Goal: Task Accomplishment & Management: Use online tool/utility

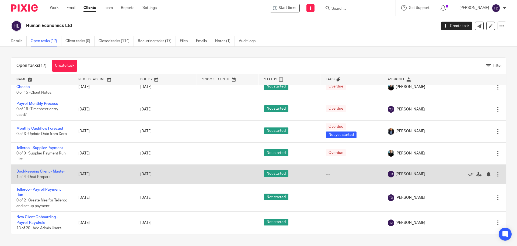
scroll to position [248, 0]
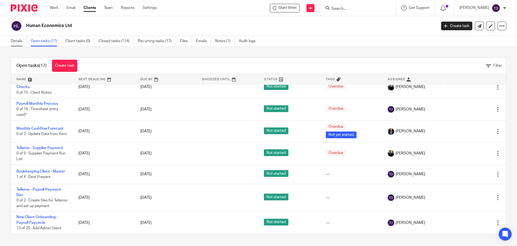
click at [20, 40] on link "Details" at bounding box center [19, 41] width 16 height 11
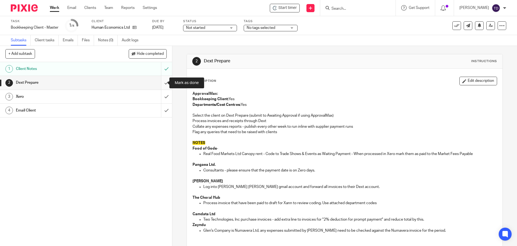
click at [160, 79] on input "submit" at bounding box center [86, 82] width 172 height 13
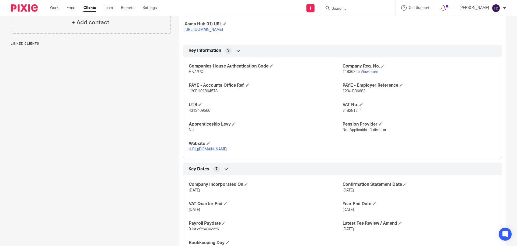
scroll to position [314, 0]
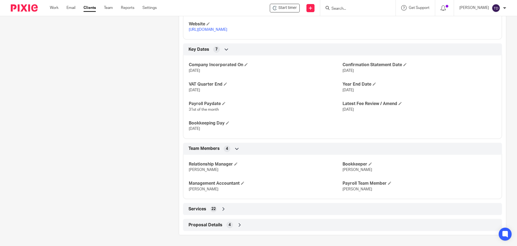
click at [241, 208] on div "Services 22" at bounding box center [342, 208] width 311 height 9
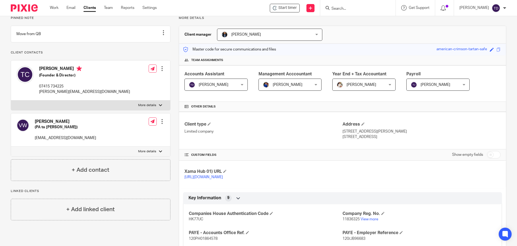
scroll to position [0, 0]
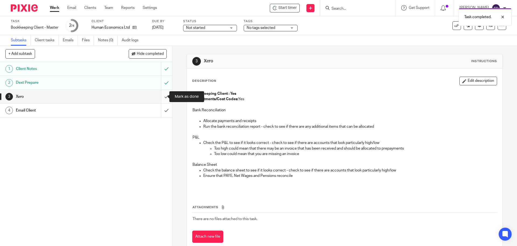
click at [159, 97] on input "submit" at bounding box center [86, 96] width 172 height 13
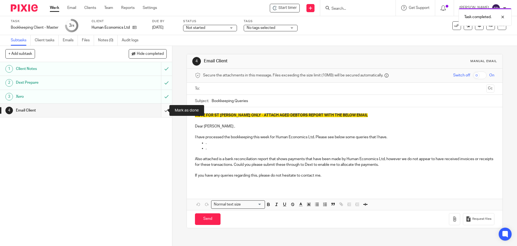
click at [161, 109] on input "submit" at bounding box center [86, 109] width 172 height 13
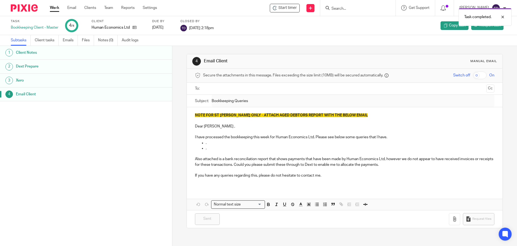
click at [55, 8] on link "Work" at bounding box center [54, 7] width 9 height 5
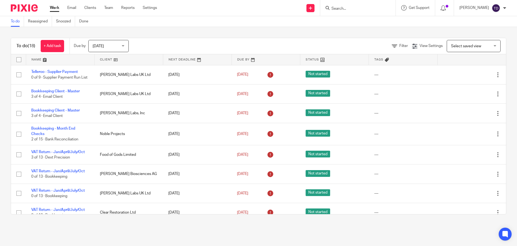
click at [38, 11] on link at bounding box center [25, 7] width 28 height 7
click at [53, 7] on link "Work" at bounding box center [54, 7] width 9 height 5
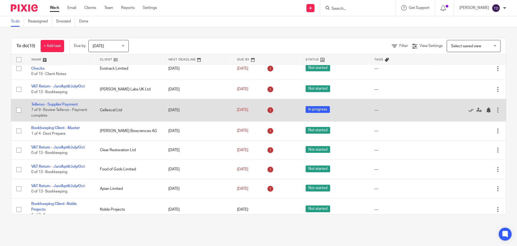
scroll to position [229, 0]
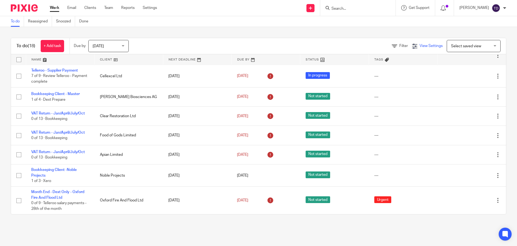
click at [419, 48] on div "View Settings" at bounding box center [427, 46] width 31 height 6
click at [420, 44] on span "View Settings" at bounding box center [431, 46] width 23 height 4
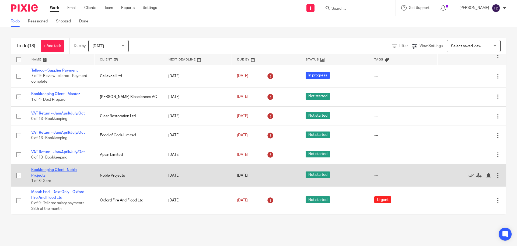
click at [65, 170] on link "Bookkeeping Client -Noble Projects" at bounding box center [54, 172] width 46 height 9
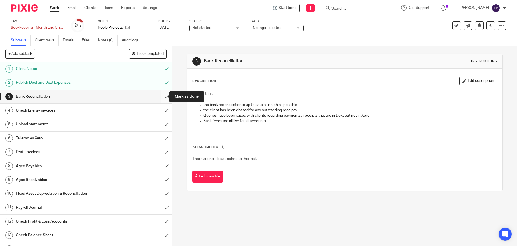
click at [163, 97] on input "submit" at bounding box center [86, 96] width 172 height 13
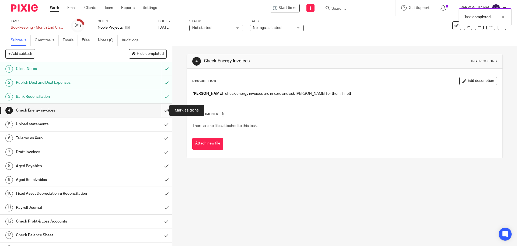
click at [158, 107] on input "submit" at bounding box center [86, 109] width 172 height 13
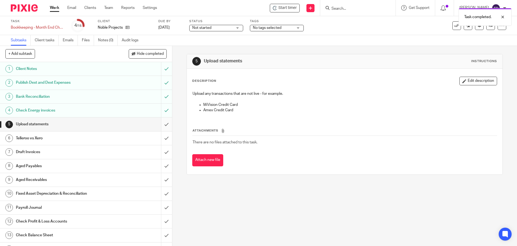
click at [163, 122] on input "submit" at bounding box center [86, 123] width 172 height 13
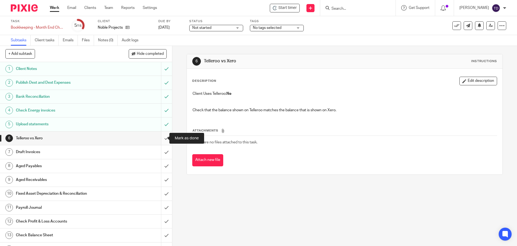
click at [163, 139] on input "submit" at bounding box center [86, 137] width 172 height 13
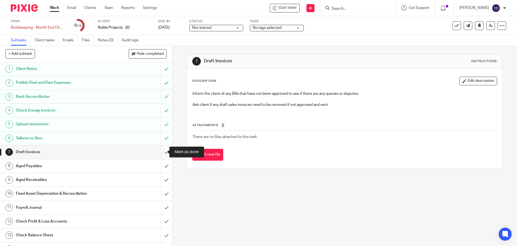
click at [160, 152] on input "submit" at bounding box center [86, 151] width 172 height 13
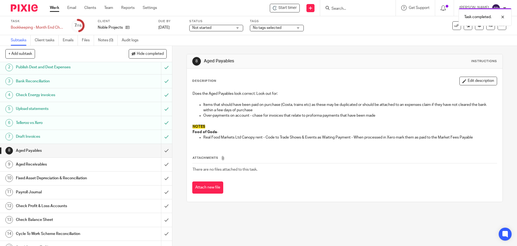
scroll to position [24, 0]
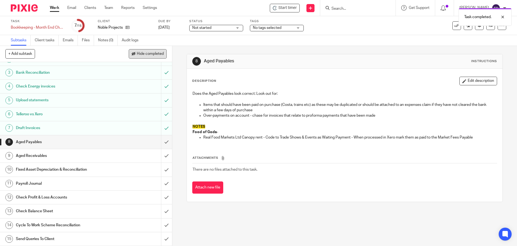
click at [143, 53] on span "Hide completed" at bounding box center [150, 54] width 27 height 4
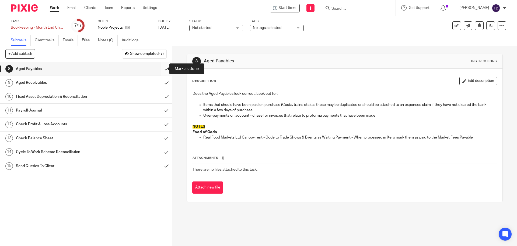
click at [157, 70] on input "submit" at bounding box center [86, 68] width 172 height 13
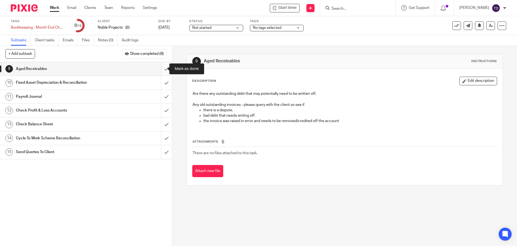
click at [160, 68] on input "submit" at bounding box center [86, 68] width 172 height 13
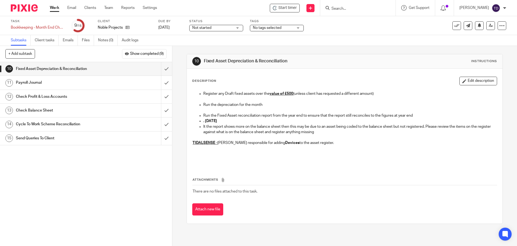
click at [148, 79] on div "Payroll Journal" at bounding box center [86, 82] width 140 height 8
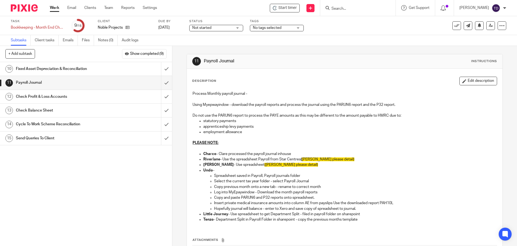
click at [139, 71] on div "Fixed Asset Depreciation & Reconciliation" at bounding box center [86, 69] width 140 height 8
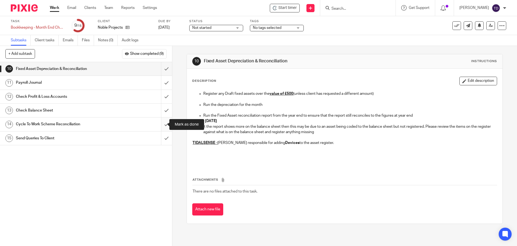
click at [158, 123] on input "submit" at bounding box center [86, 123] width 172 height 13
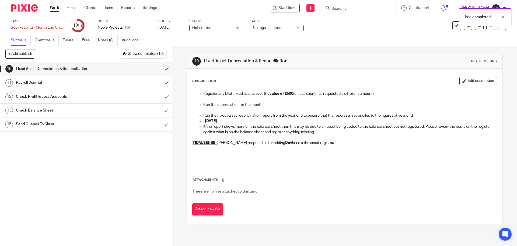
click at [126, 114] on div "Check Balance Sheet" at bounding box center [86, 110] width 140 height 8
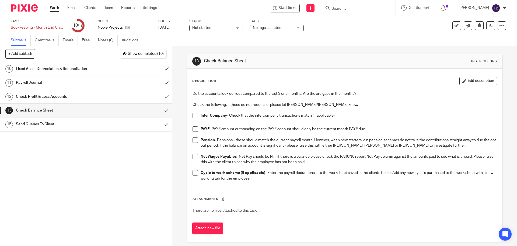
click at [125, 80] on div "Payroll Journal" at bounding box center [86, 82] width 140 height 8
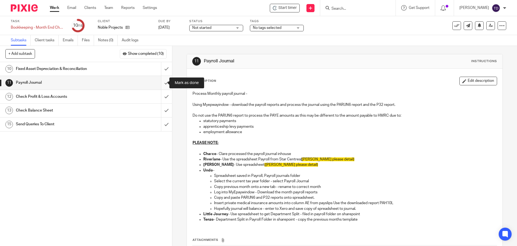
click at [163, 82] on input "submit" at bounding box center [86, 82] width 172 height 13
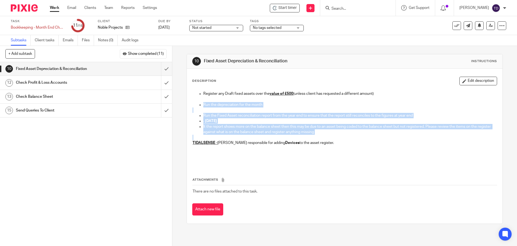
drag, startPoint x: 201, startPoint y: 103, endPoint x: 340, endPoint y: 137, distance: 142.8
click at [343, 135] on div "Register any Draft fixed assets over the value of £500 (unless client has reque…" at bounding box center [345, 127] width 310 height 78
copy div "Run the depreciation for the month Run the Fixed Asset reconciliation report fr…"
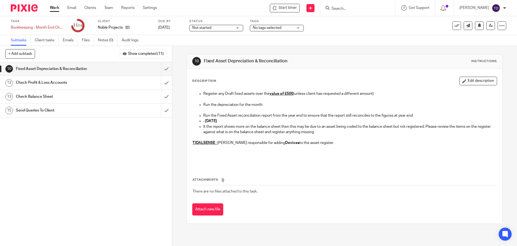
click at [49, 150] on div "1 Client Notes 2 Publish Dext and Dext Expenses 3 Bank Reconciliation 4 Check E…" at bounding box center [86, 154] width 172 height 184
click at [159, 70] on input "submit" at bounding box center [86, 68] width 172 height 13
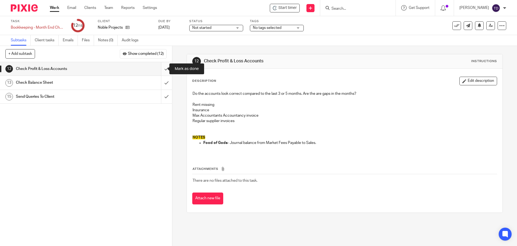
click at [161, 66] on input "submit" at bounding box center [86, 68] width 172 height 13
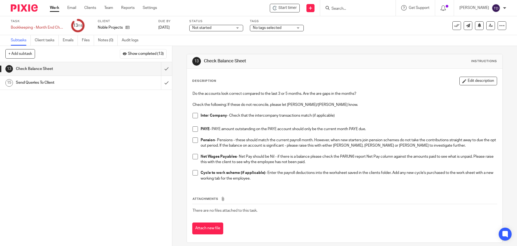
click at [196, 115] on span at bounding box center [195, 115] width 5 height 5
click at [196, 130] on span at bounding box center [195, 128] width 5 height 5
click at [193, 140] on span at bounding box center [195, 139] width 5 height 5
drag, startPoint x: 194, startPoint y: 157, endPoint x: 194, endPoint y: 164, distance: 7.0
click at [194, 157] on span at bounding box center [195, 156] width 5 height 5
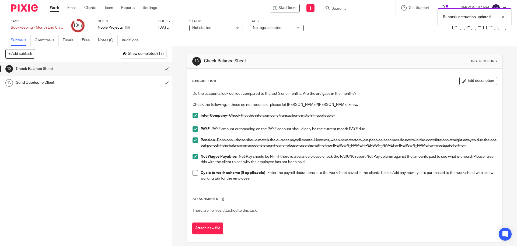
click at [194, 175] on span at bounding box center [195, 172] width 5 height 5
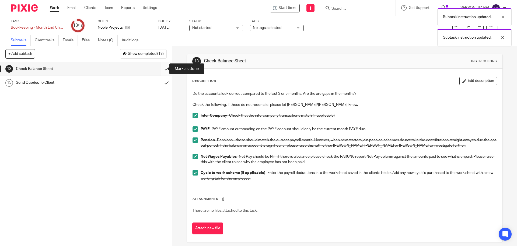
click at [160, 67] on input "submit" at bounding box center [86, 68] width 172 height 13
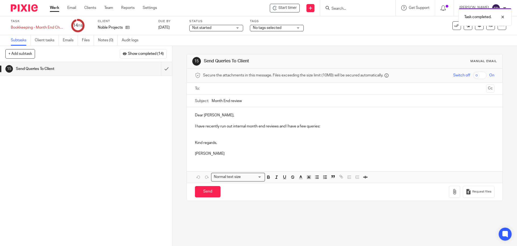
click at [213, 153] on p "Tom" at bounding box center [344, 153] width 299 height 5
click at [207, 88] on input "text" at bounding box center [344, 88] width 279 height 6
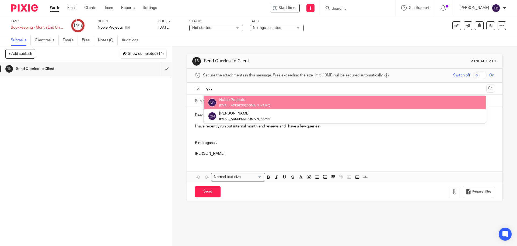
type input "guy"
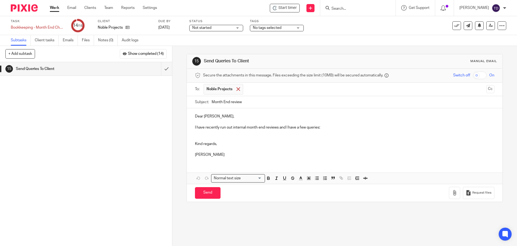
click at [237, 89] on span at bounding box center [239, 89] width 4 height 4
click at [227, 97] on input "Month End review" at bounding box center [353, 101] width 283 height 12
type input "Month End review"
click at [226, 88] on input "text" at bounding box center [344, 88] width 279 height 6
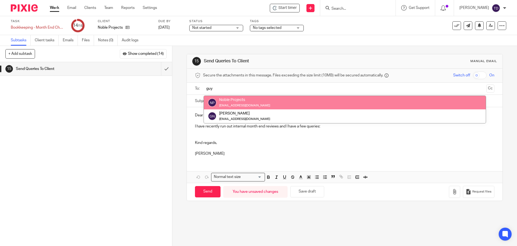
type input "guy"
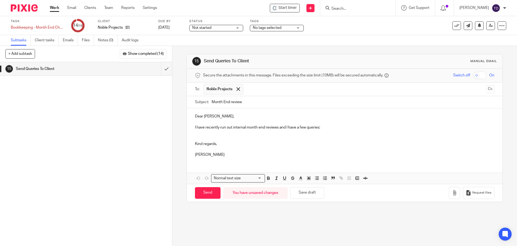
click at [250, 89] on input "text" at bounding box center [365, 89] width 239 height 11
click at [230, 132] on p at bounding box center [344, 135] width 299 height 11
drag, startPoint x: 193, startPoint y: 126, endPoint x: 322, endPoint y: 126, distance: 128.3
click at [322, 126] on div "Dear Guy, I have recently run out internal month end reviews and I have a few q…" at bounding box center [345, 134] width 316 height 53
click at [209, 117] on p "Dear Guy," at bounding box center [344, 115] width 299 height 5
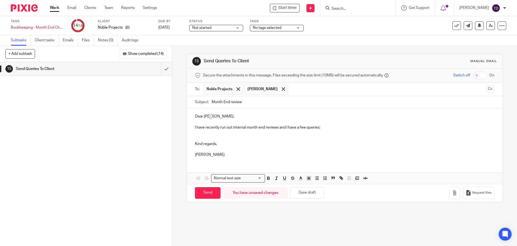
click at [209, 117] on p "Dear Guy," at bounding box center [344, 115] width 299 height 5
drag, startPoint x: 209, startPoint y: 117, endPoint x: 192, endPoint y: 119, distance: 16.8
click at [192, 119] on div "Dear Guy, I have recently run out internal month end reviews and I have a few q…" at bounding box center [345, 134] width 316 height 53
click at [193, 123] on div "Hi both, I have recently run out internal month end reviews and I have a few qu…" at bounding box center [345, 134] width 316 height 53
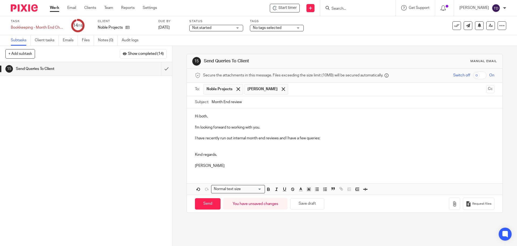
click at [213, 136] on p "I have recently run out internal month end reviews and I have a few queries:" at bounding box center [344, 137] width 299 height 5
drag, startPoint x: 219, startPoint y: 138, endPoint x: 204, endPoint y: 139, distance: 14.8
click at [204, 139] on p "I have recently run out internal month end reviews and I have a few queries:" at bounding box center [344, 137] width 299 height 5
drag, startPoint x: 243, startPoint y: 139, endPoint x: 233, endPoint y: 139, distance: 10.2
click at [234, 139] on p "I have just run out internal month end reviews and I have a few queries:" at bounding box center [344, 137] width 299 height 5
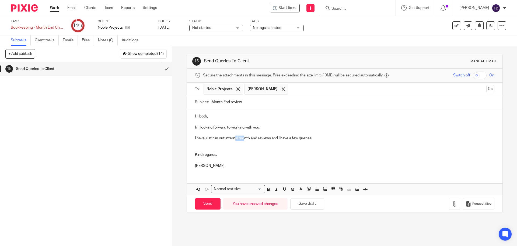
click at [235, 137] on p "I have just run out internal month end reviews and I have a few queries:" at bounding box center [344, 137] width 299 height 5
click at [238, 139] on p "I have just run out internal month end reviews and I have a few queries:" at bounding box center [344, 137] width 299 height 5
drag, startPoint x: 238, startPoint y: 139, endPoint x: 225, endPoint y: 138, distance: 13.5
click at [225, 138] on p "I have just run out internal month end reviews and I have a few queries:" at bounding box center [344, 137] width 299 height 5
click at [237, 138] on p "I have just run our month end reviews and I have a few queries:" at bounding box center [344, 137] width 299 height 5
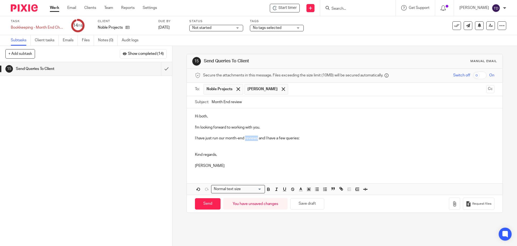
drag, startPoint x: 257, startPoint y: 138, endPoint x: 245, endPoint y: 137, distance: 12.2
click at [245, 137] on p "I have just run our month-end reviews and I have a few queries:" at bounding box center [344, 137] width 299 height 5
click at [299, 140] on p "I have just run our month-end checks and I have a few queries:" at bounding box center [344, 137] width 299 height 5
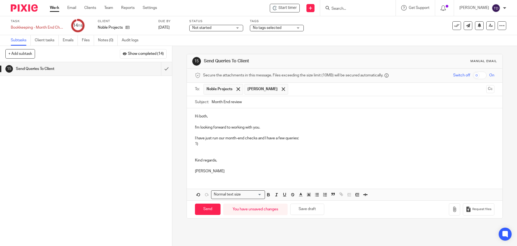
click at [208, 143] on p "I have just run our month-end checks and I have a few queries: 1)" at bounding box center [344, 140] width 299 height 11
click at [320, 141] on p "I have just run our month-end checks and I have a few queries: 1) There are 4 M…" at bounding box center [344, 140] width 299 height 11
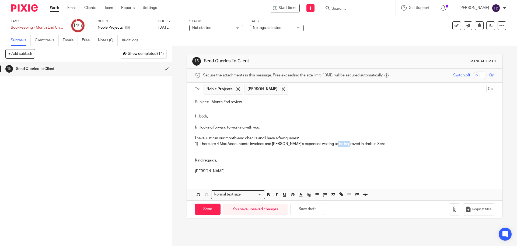
drag, startPoint x: 346, startPoint y: 144, endPoint x: 331, endPoint y: 144, distance: 15.4
click at [331, 144] on p "I have just run our month-end checks and I have a few queries: 1) There are 4 M…" at bounding box center [344, 140] width 299 height 11
click at [375, 143] on p "I have just run our month-end checks and I have a few queries: 1) There are 4 M…" at bounding box center [344, 140] width 299 height 11
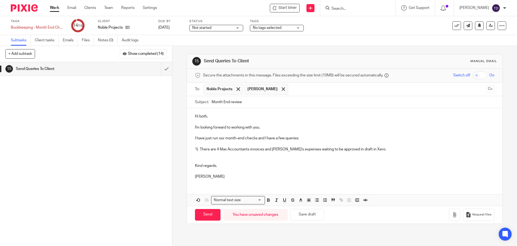
click at [237, 156] on p at bounding box center [344, 157] width 299 height 11
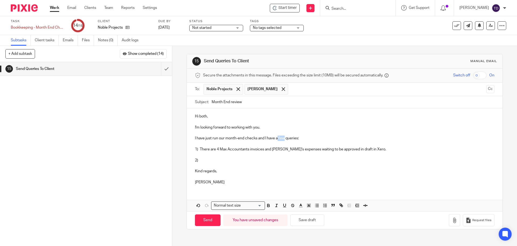
drag, startPoint x: 284, startPoint y: 138, endPoint x: 277, endPoint y: 139, distance: 6.5
click at [277, 139] on p "I have just run our month-end checks and I have a few queries: 1) There are 4 M…" at bounding box center [344, 143] width 299 height 16
click at [209, 160] on p "2)" at bounding box center [344, 160] width 299 height 16
drag, startPoint x: 308, startPoint y: 138, endPoint x: 292, endPoint y: 140, distance: 16.6
click at [295, 140] on p "I have just run our month-end checks and I have a couple of queries: 1) There a…" at bounding box center [344, 143] width 299 height 16
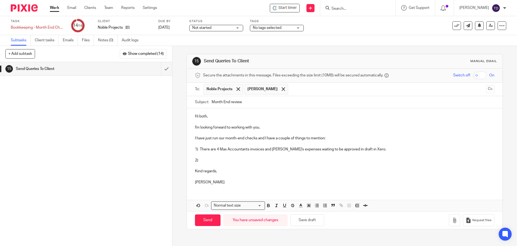
click at [209, 161] on p "2)" at bounding box center [344, 160] width 299 height 16
drag, startPoint x: 216, startPoint y: 183, endPoint x: 186, endPoint y: 169, distance: 33.0
click at [187, 169] on div "Hi both, I'm looking forward to working with you. I have just run our month-end…" at bounding box center [345, 148] width 316 height 80
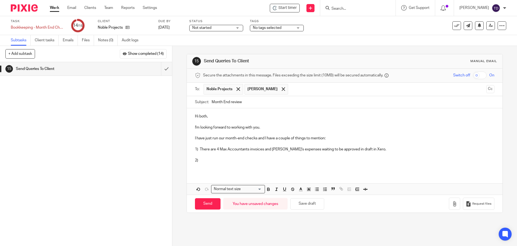
click at [202, 161] on p "2)" at bounding box center [344, 160] width 299 height 16
click at [203, 159] on p "2)" at bounding box center [344, 160] width 299 height 16
click at [204, 157] on p "2)" at bounding box center [344, 160] width 299 height 16
click at [204, 158] on p "2)" at bounding box center [344, 160] width 299 height 16
click at [205, 160] on p "2)" at bounding box center [344, 160] width 299 height 16
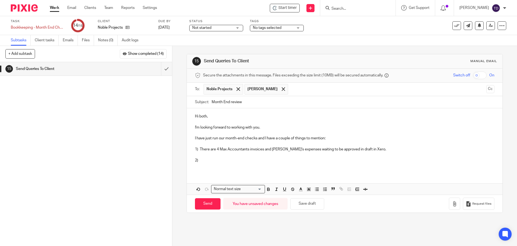
click at [253, 127] on p "I'm looking forward to working with you." at bounding box center [344, 127] width 299 height 16
click at [217, 156] on p "2)" at bounding box center [344, 160] width 299 height 16
click at [216, 157] on p "2)" at bounding box center [344, 160] width 299 height 16
click at [256, 138] on p "I have just run our month-end checks and I have a couple of things to mention: …" at bounding box center [344, 143] width 299 height 16
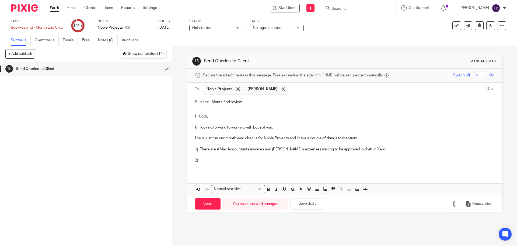
click at [253, 157] on p "2)" at bounding box center [344, 160] width 299 height 16
click at [247, 160] on p "2)" at bounding box center [344, 160] width 299 height 16
click at [306, 149] on p "I have just run our month-end checks for Noble Projects and I have a couple of …" at bounding box center [344, 143] width 299 height 16
click at [318, 151] on p "I have just run our month-end checks for Noble Projects and I have a couple of …" at bounding box center [344, 143] width 299 height 16
click at [313, 158] on p "2)" at bounding box center [344, 160] width 299 height 16
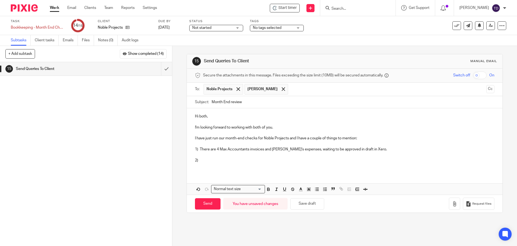
click at [374, 149] on p "I have just run our month-end checks for Noble Projects and I have a couple of …" at bounding box center [344, 143] width 299 height 16
click at [379, 147] on p "I have just run our month-end checks for Noble Projects and I have a couple of …" at bounding box center [344, 143] width 299 height 16
click at [289, 158] on p "2)" at bounding box center [344, 160] width 299 height 16
click at [282, 163] on p "2) Could you also send paperwork to Dext for" at bounding box center [344, 160] width 299 height 16
click at [279, 164] on p "2) Could you also send paperwork to Dext for CMA G&S PM LLP CLIBP GARLINGE S/S" at bounding box center [344, 160] width 299 height 16
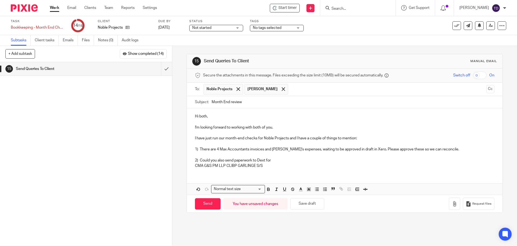
click at [279, 160] on p "2) Could you also send paperwork to Dext for CMA G&S PM LLP CLIBP GARLINGE S/S" at bounding box center [344, 160] width 299 height 16
drag, startPoint x: 275, startPoint y: 165, endPoint x: 194, endPoint y: 165, distance: 80.9
click at [195, 165] on p "2) Could you also send paperwork to Dext for the following (or say the nature o…" at bounding box center [344, 160] width 299 height 16
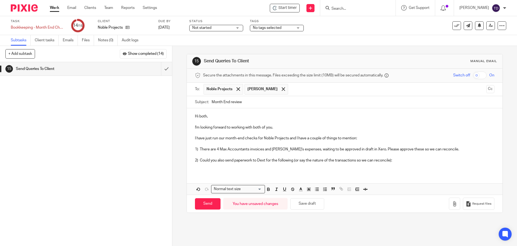
click at [199, 171] on div "Hi both, I'm looking forward to working with both of you. I have just run our m…" at bounding box center [345, 140] width 316 height 64
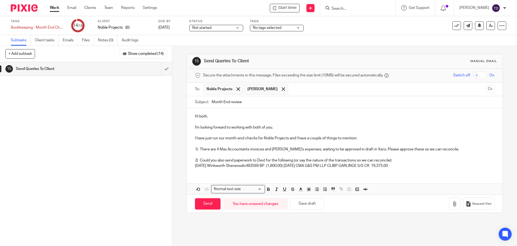
click at [294, 165] on p "2) Could you also send paperwork to Dext for the following (or say the nature o…" at bounding box center [344, 160] width 299 height 16
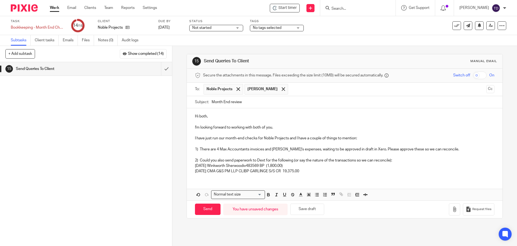
click at [322, 171] on p "2) Could you also send paperwork to Dext for the following (or say the nature o…" at bounding box center [344, 163] width 299 height 22
drag, startPoint x: 319, startPoint y: 174, endPoint x: 147, endPoint y: 96, distance: 189.4
click at [147, 96] on div "+ Add subtask Show completed (14) Cancel + Add 1 Client Notes 2 Publish Dext an…" at bounding box center [258, 146] width 517 height 200
copy div "Hi both, I'm looking forward to working with both of you. I have just run our m…"
click at [470, 140] on p "I have just run our month-end checks for Noble Projects and I have a couple of …" at bounding box center [344, 143] width 299 height 16
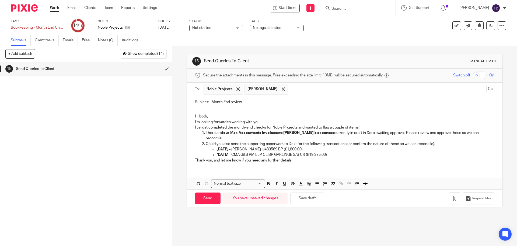
click at [264, 122] on p "I’m looking forward to working with you." at bounding box center [344, 121] width 299 height 5
click at [192, 122] on div "Hi both, I’m looking forward to working with you. I’ve just completed the month…" at bounding box center [345, 137] width 316 height 58
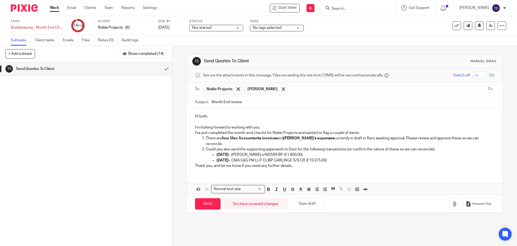
click at [271, 126] on p "I’m looking forward to working with you." at bounding box center [344, 124] width 299 height 11
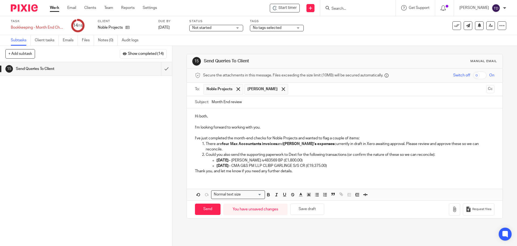
click at [193, 164] on div "Hi both, I’m looking forward to working with you. I’ve just completed the month…" at bounding box center [345, 143] width 316 height 70
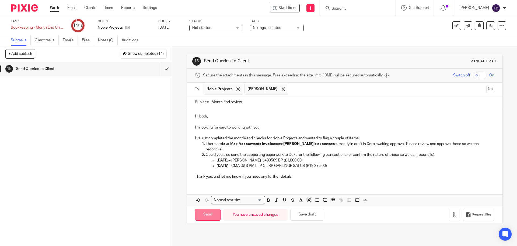
click at [205, 210] on input "Send" at bounding box center [208, 215] width 26 height 12
type input "Sent"
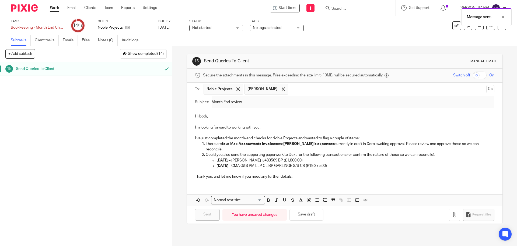
click at [56, 7] on link "Work" at bounding box center [54, 7] width 9 height 5
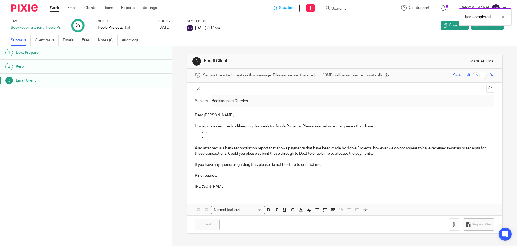
click at [294, 6] on div "Task completed." at bounding box center [385, 15] width 253 height 20
click at [290, 8] on div "Task completed." at bounding box center [385, 15] width 253 height 20
click at [296, 7] on div "Task completed." at bounding box center [385, 15] width 253 height 20
click at [504, 18] on div at bounding box center [499, 17] width 15 height 6
click at [293, 8] on span "Stop timer" at bounding box center [288, 8] width 18 height 6
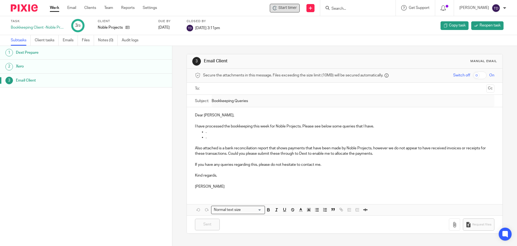
click at [277, 9] on icon at bounding box center [275, 8] width 4 height 4
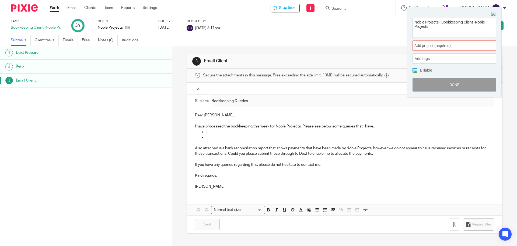
click at [419, 41] on div "Add project (required) :" at bounding box center [455, 45] width 84 height 10
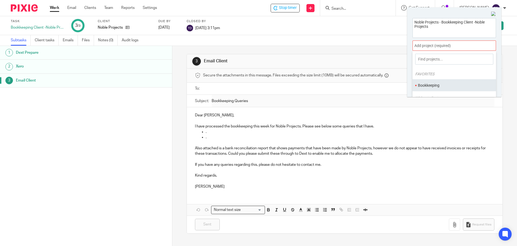
click at [437, 84] on li "Bookkeeping" at bounding box center [453, 85] width 70 height 6
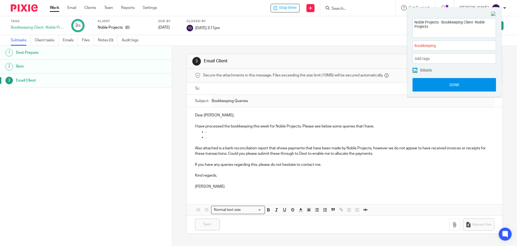
click at [461, 84] on button "Done" at bounding box center [455, 84] width 84 height 13
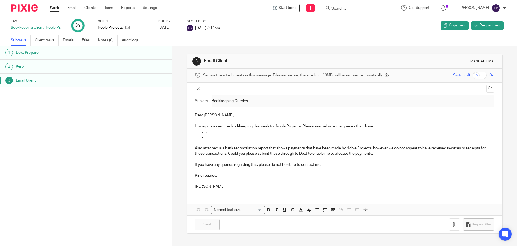
click at [502, 124] on div "3 Email Client Manual email Secure the attachments in this message. Files excee…" at bounding box center [344, 146] width 345 height 200
click at [53, 10] on link "Work" at bounding box center [54, 7] width 9 height 5
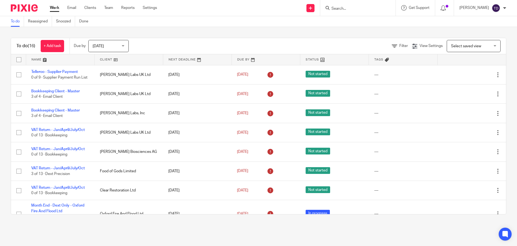
click at [497, 7] on img at bounding box center [496, 8] width 9 height 9
click at [497, 8] on img at bounding box center [496, 8] width 9 height 9
click at [53, 8] on link "Work" at bounding box center [54, 7] width 9 height 5
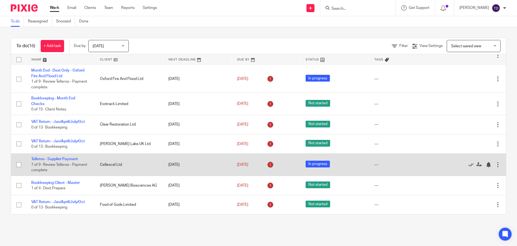
scroll to position [162, 0]
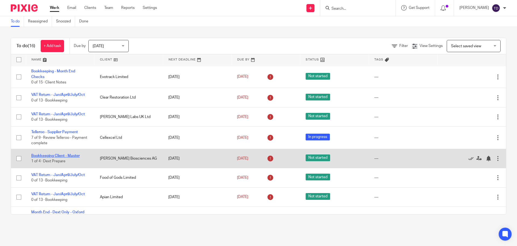
click at [72, 156] on link "Bookkeeping Client - Master" at bounding box center [55, 156] width 49 height 4
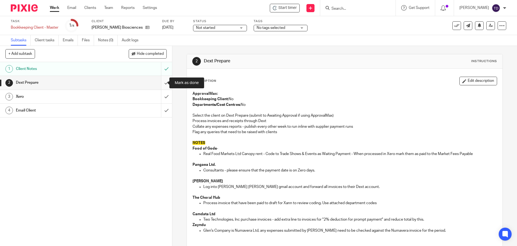
click at [159, 81] on input "submit" at bounding box center [86, 82] width 172 height 13
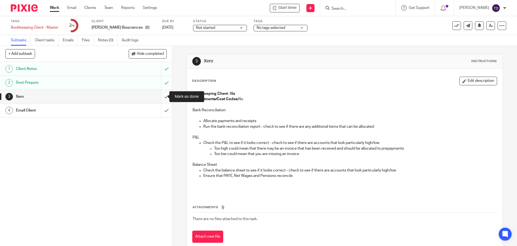
click at [162, 95] on input "submit" at bounding box center [86, 96] width 172 height 13
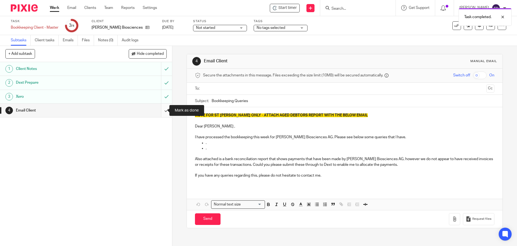
click at [161, 112] on input "submit" at bounding box center [86, 109] width 172 height 13
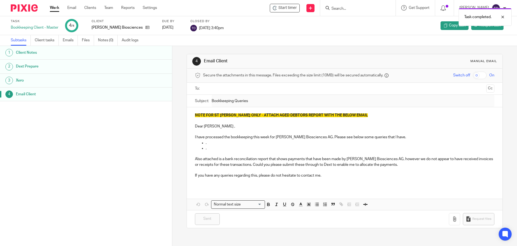
click at [55, 8] on link "Work" at bounding box center [54, 7] width 9 height 5
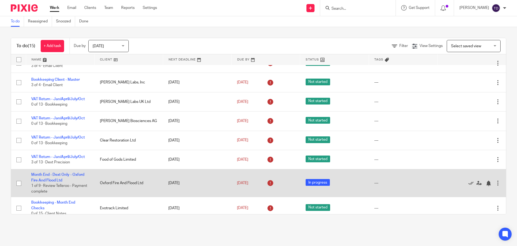
scroll to position [139, 0]
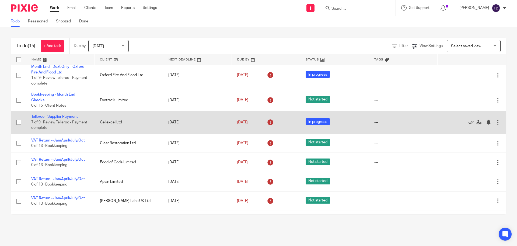
click at [67, 118] on link "Telleroo - Supplier Payment" at bounding box center [54, 117] width 47 height 4
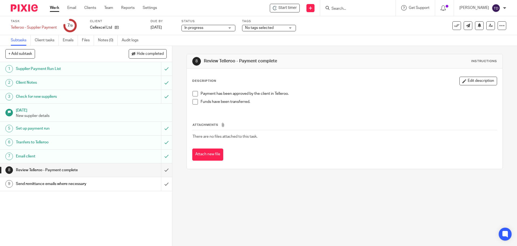
click at [194, 93] on span at bounding box center [195, 93] width 5 height 5
click at [194, 102] on span at bounding box center [195, 101] width 5 height 5
click at [163, 28] on link "[DATE]" at bounding box center [163, 28] width 24 height 6
click at [54, 8] on link "Work" at bounding box center [54, 7] width 9 height 5
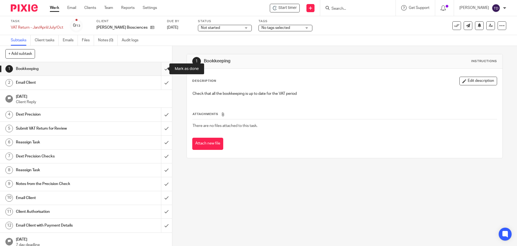
click at [162, 69] on input "submit" at bounding box center [86, 68] width 172 height 13
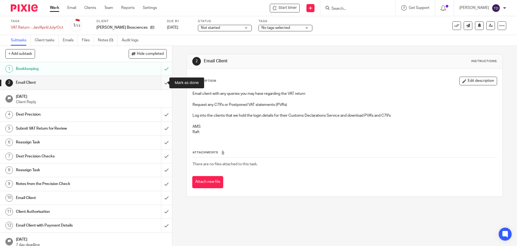
click at [160, 82] on input "submit" at bounding box center [86, 82] width 172 height 13
